Goal: Task Accomplishment & Management: Manage account settings

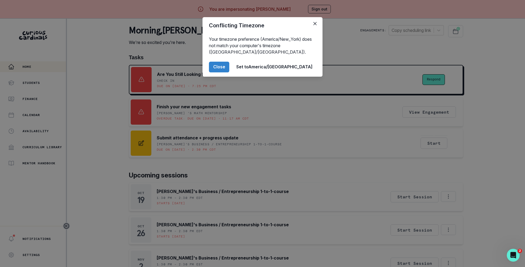
click at [206, 184] on div "Conflicting Timezone Your timezone preference (America/New_York) does not match…" at bounding box center [262, 133] width 525 height 267
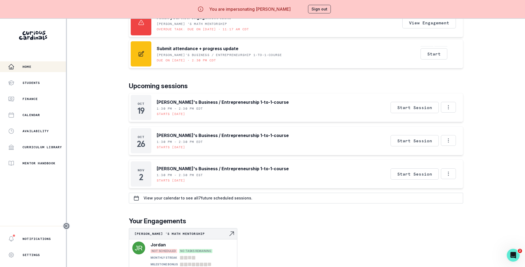
scroll to position [94, 0]
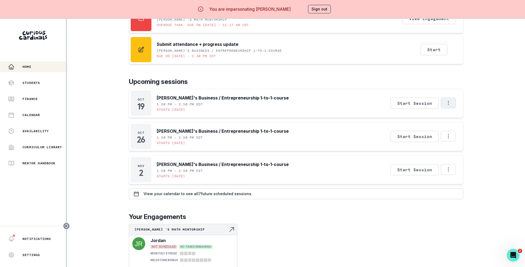
click at [454, 104] on button "Options" at bounding box center [448, 103] width 15 height 11
click at [455, 133] on button "Cancel Session" at bounding box center [471, 137] width 59 height 10
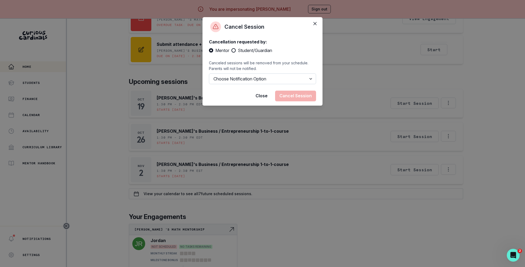
click at [302, 76] on select "Choose Notification Option Notify Family Do Not Notify Family" at bounding box center [262, 78] width 107 height 11
select select "option2"
click at [209, 73] on select "Choose Notification Option Notify Family Do Not Notify Family" at bounding box center [262, 78] width 107 height 11
click at [299, 98] on button "Cancel Session" at bounding box center [295, 96] width 41 height 11
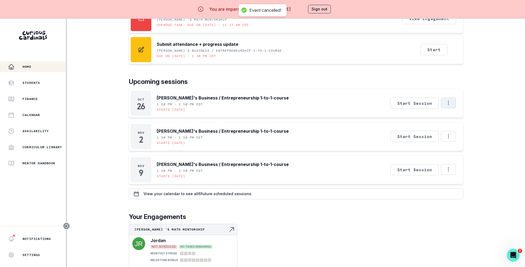
click at [451, 104] on icon "Options" at bounding box center [449, 103] width 6 height 6
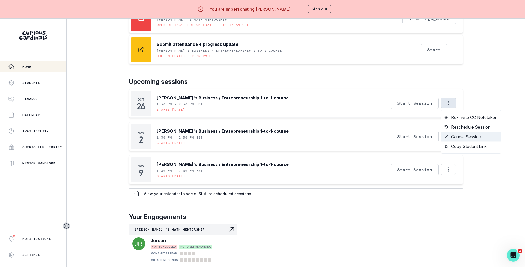
click at [455, 136] on button "Cancel Session" at bounding box center [471, 137] width 59 height 10
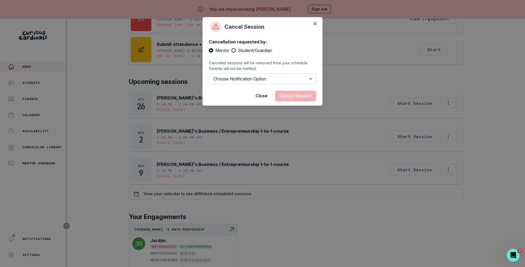
click at [260, 83] on select "Choose Notification Option Notify Family Do Not Notify Family" at bounding box center [262, 78] width 107 height 11
select select "option2"
click at [209, 73] on select "Choose Notification Option Notify Family Do Not Notify Family" at bounding box center [262, 78] width 107 height 11
click at [294, 95] on button "Cancel Session" at bounding box center [295, 96] width 41 height 11
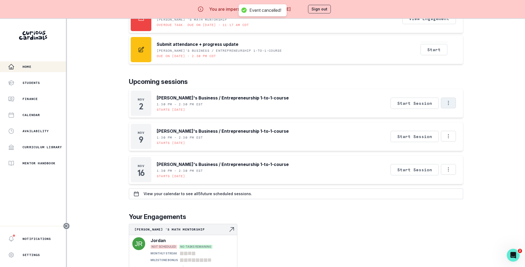
click at [452, 103] on button "Options" at bounding box center [448, 103] width 15 height 11
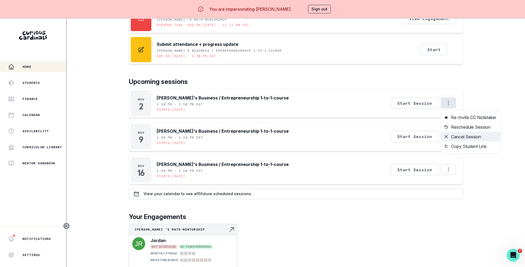
click at [457, 135] on button "Cancel Session" at bounding box center [471, 137] width 59 height 10
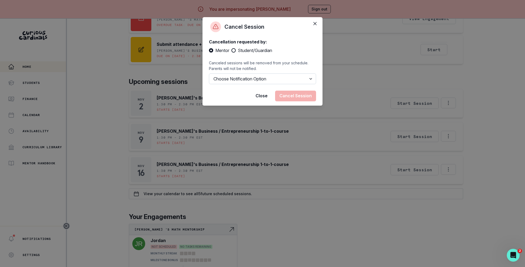
click at [288, 81] on select "Choose Notification Option Notify Family Do Not Notify Family" at bounding box center [262, 78] width 107 height 11
select select "option2"
click at [209, 73] on select "Choose Notification Option Notify Family Do Not Notify Family" at bounding box center [262, 78] width 107 height 11
click at [294, 96] on button "Cancel Session" at bounding box center [295, 96] width 41 height 11
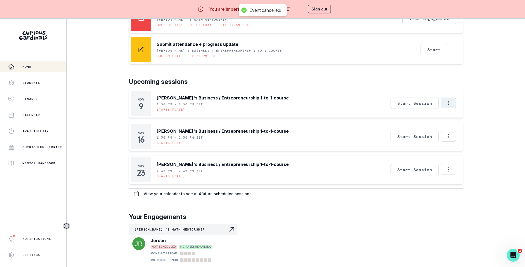
click at [451, 105] on icon "Options" at bounding box center [449, 103] width 6 height 6
click at [456, 137] on button "Cancel Session" at bounding box center [471, 137] width 59 height 10
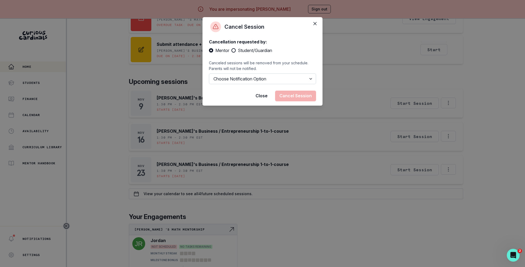
click at [269, 82] on select "Choose Notification Option Notify Family Do Not Notify Family" at bounding box center [262, 78] width 107 height 11
select select "option2"
click at [209, 73] on select "Choose Notification Option Notify Family Do Not Notify Family" at bounding box center [262, 78] width 107 height 11
click at [286, 95] on button "Cancel Session" at bounding box center [295, 96] width 41 height 11
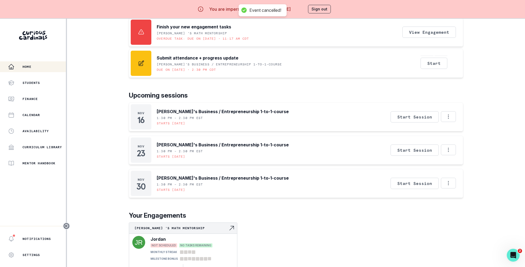
scroll to position [79, 0]
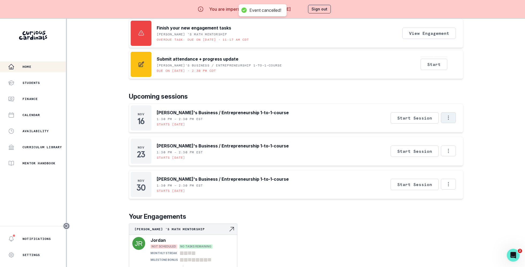
click at [454, 118] on button "Options" at bounding box center [448, 117] width 15 height 11
click at [455, 153] on button "Cancel Session" at bounding box center [471, 152] width 59 height 10
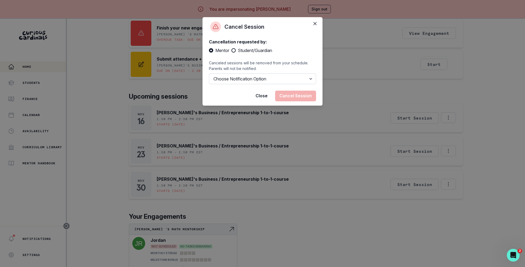
click at [277, 79] on select "Choose Notification Option Notify Family Do Not Notify Family" at bounding box center [262, 78] width 107 height 11
select select "option2"
click at [209, 73] on select "Choose Notification Option Notify Family Do Not Notify Family" at bounding box center [262, 78] width 107 height 11
click at [284, 97] on button "Cancel Session" at bounding box center [295, 96] width 41 height 11
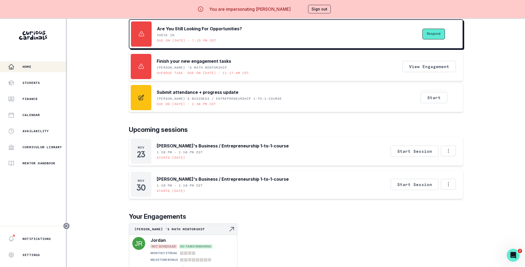
click at [458, 152] on div "[DATE] [PERSON_NAME]'s Business / Entrepreneurship 1-to-1-course 1:30 PM - 2:30…" at bounding box center [296, 151] width 334 height 29
click at [448, 153] on button "Options" at bounding box center [448, 151] width 15 height 11
click at [457, 186] on button "Cancel Session" at bounding box center [471, 185] width 59 height 10
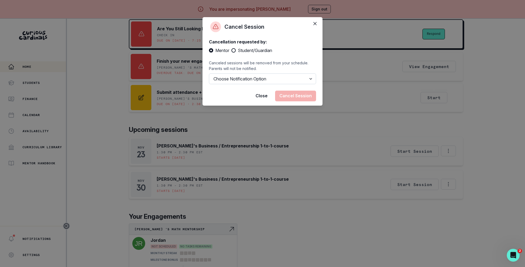
click at [237, 79] on select "Choose Notification Option Notify Family Do Not Notify Family" at bounding box center [262, 78] width 107 height 11
select select "option2"
click at [209, 73] on select "Choose Notification Option Notify Family Do Not Notify Family" at bounding box center [262, 78] width 107 height 11
click at [285, 95] on button "Cancel Session" at bounding box center [295, 96] width 41 height 11
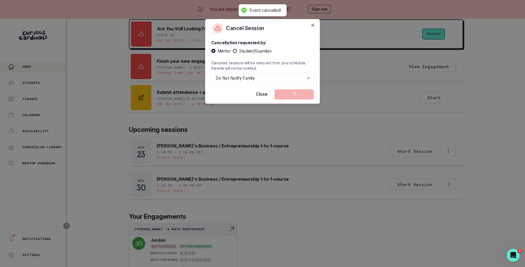
scroll to position [13, 0]
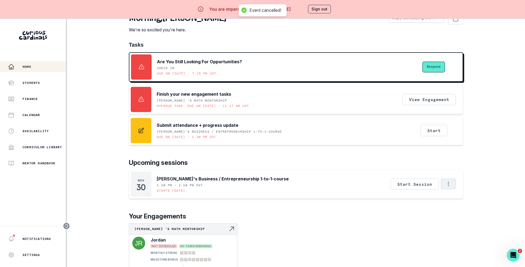
click at [449, 187] on button "Options" at bounding box center [448, 183] width 15 height 11
click at [456, 219] on button "Cancel Session" at bounding box center [471, 218] width 59 height 10
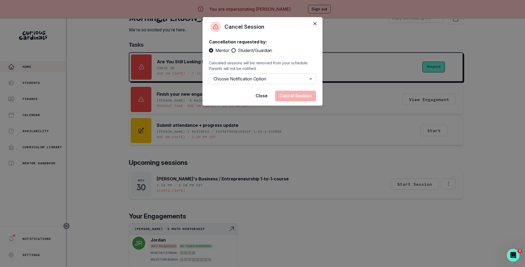
click at [239, 79] on select "Choose Notification Option Notify Family Do Not Notify Family" at bounding box center [262, 78] width 107 height 11
select select "option2"
click at [209, 73] on select "Choose Notification Option Notify Family Do Not Notify Family" at bounding box center [262, 78] width 107 height 11
click at [293, 97] on button "Cancel Session" at bounding box center [295, 96] width 41 height 11
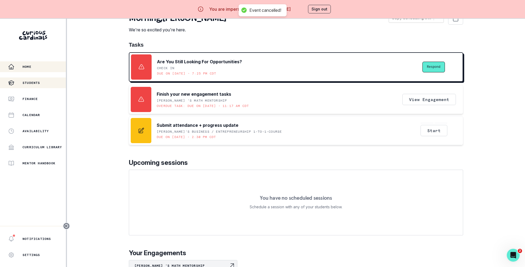
click at [35, 86] on button "Students" at bounding box center [33, 82] width 66 height 11
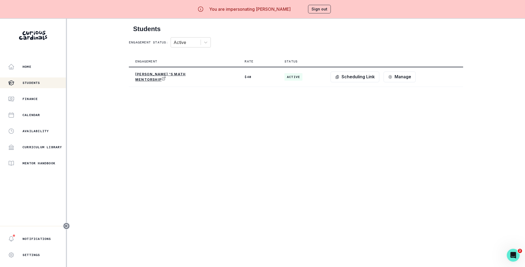
click at [37, 104] on div "Home Students Finance Calendar Availability Curriculum Library Mentor Handbook" at bounding box center [33, 114] width 66 height 107
click at [37, 102] on button "Finance" at bounding box center [33, 99] width 66 height 11
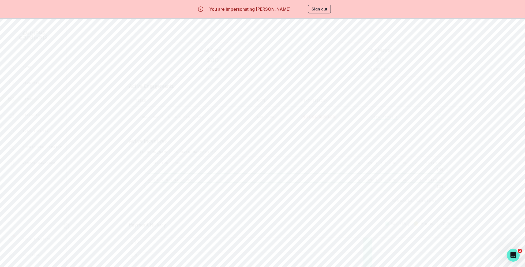
click at [317, 9] on button "Sign out" at bounding box center [319, 9] width 23 height 9
